Goal: Task Accomplishment & Management: Manage account settings

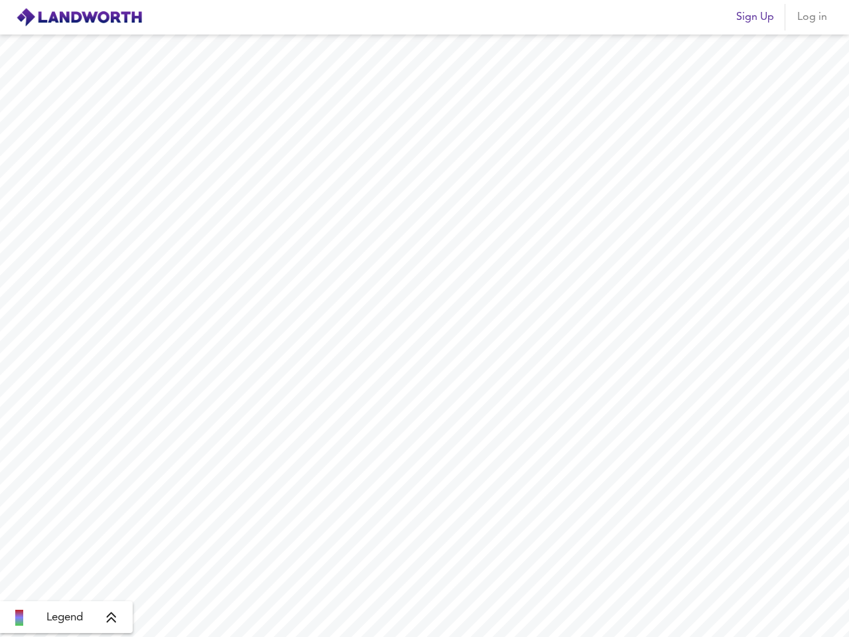
click at [79, 17] on img at bounding box center [79, 17] width 127 height 20
click at [755, 17] on span "Sign Up" at bounding box center [755, 17] width 38 height 19
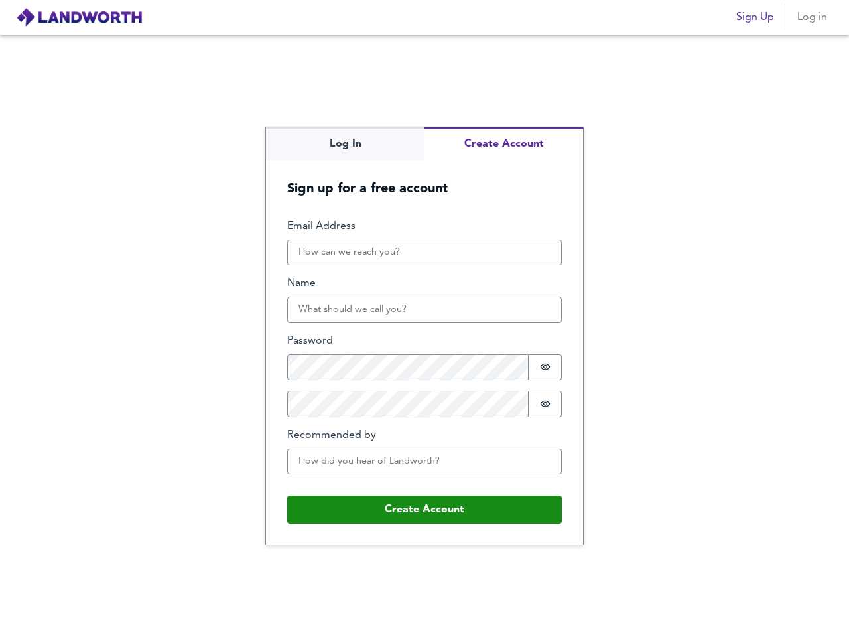
click at [812, 17] on span "Log in" at bounding box center [812, 17] width 32 height 19
click at [66, 617] on div "Log In Create Account Sign up for a free account Email Address Name Password Pa…" at bounding box center [424, 335] width 849 height 602
